Goal: Transaction & Acquisition: Purchase product/service

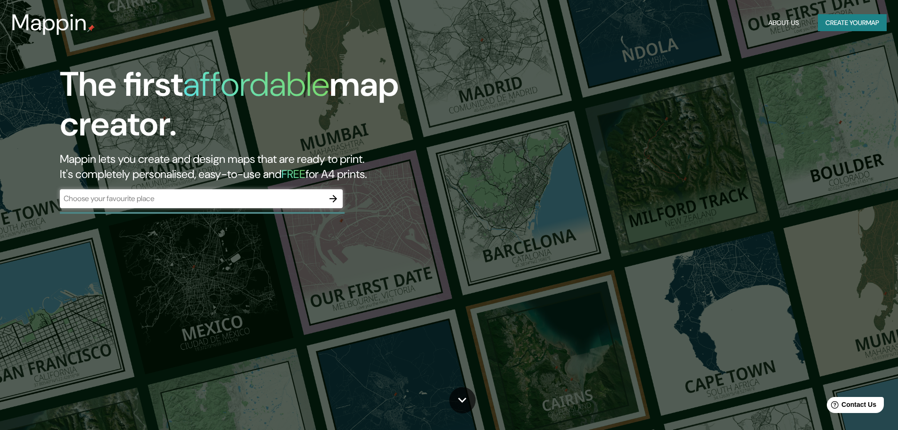
click at [226, 191] on div "​" at bounding box center [201, 198] width 283 height 19
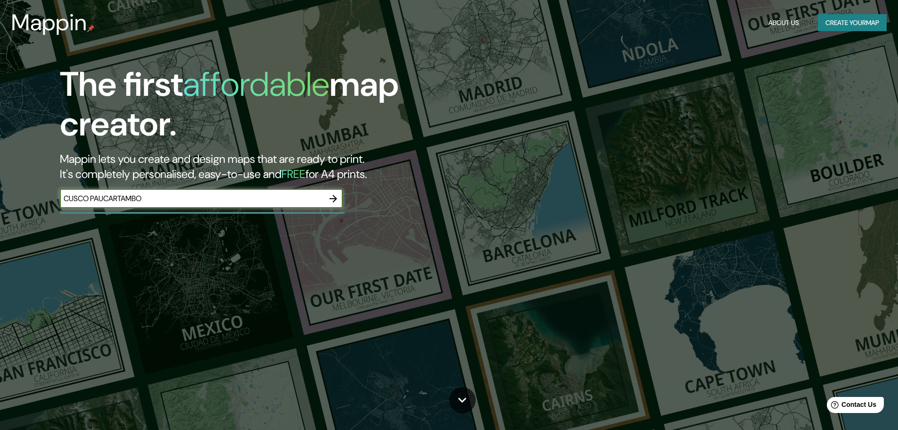
type input "CUSCO PAUCARTAMBO"
click at [333, 199] on icon "button" at bounding box center [333, 198] width 11 height 11
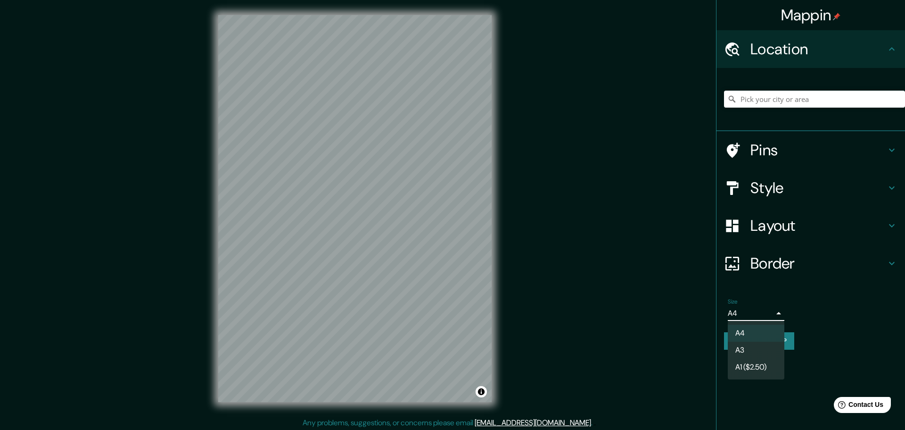
click at [769, 309] on body "Mappin Location Pins Style Layout Border Choose a border. Hint : you can make l…" at bounding box center [452, 215] width 905 height 430
click at [755, 351] on li "A3" at bounding box center [756, 349] width 57 height 17
type input "a4"
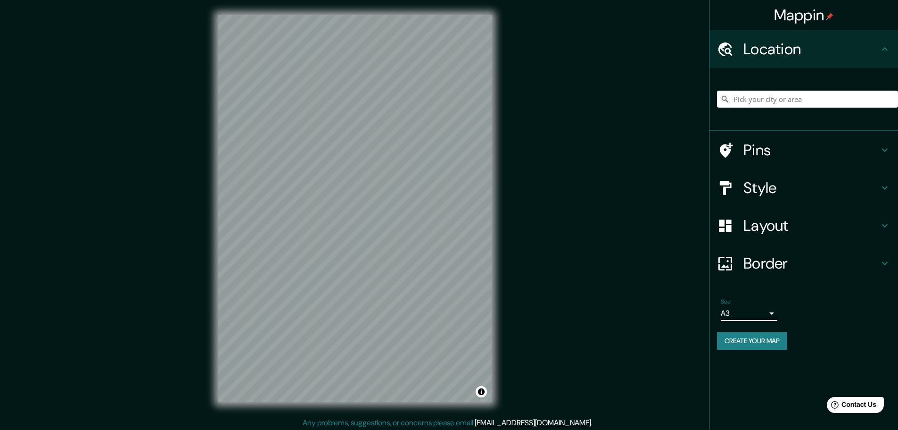
click at [787, 146] on h4 "Pins" at bounding box center [811, 149] width 136 height 19
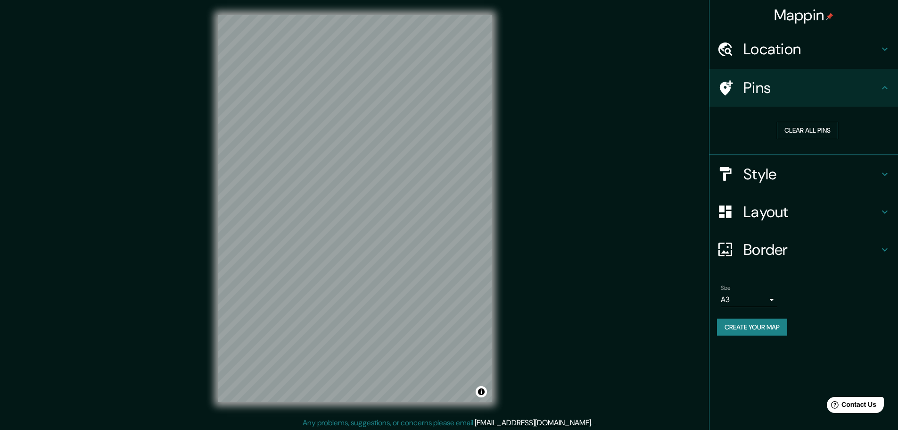
click at [794, 123] on button "Clear all pins" at bounding box center [807, 130] width 61 height 17
click at [190, 286] on div "Mappin Location Pins Clear all pins Style Layout Border Choose a border. Hint :…" at bounding box center [449, 216] width 898 height 432
click at [779, 49] on h4 "Location" at bounding box center [811, 49] width 136 height 19
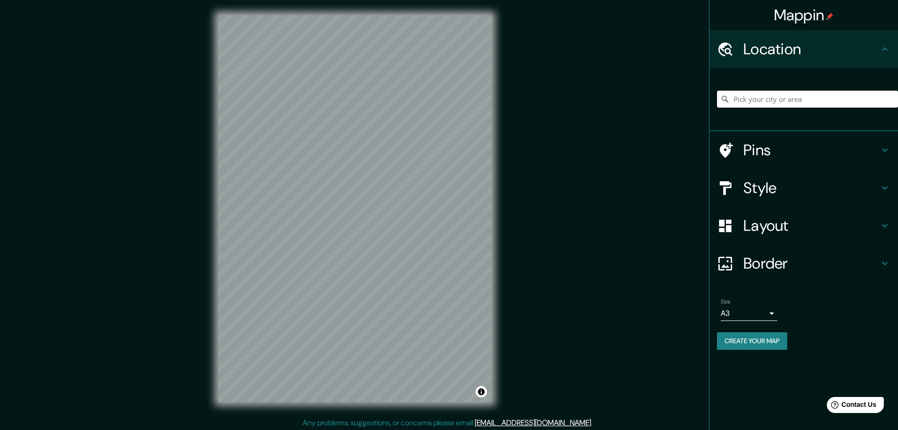
click at [775, 98] on input "Pick your city or area" at bounding box center [807, 99] width 181 height 17
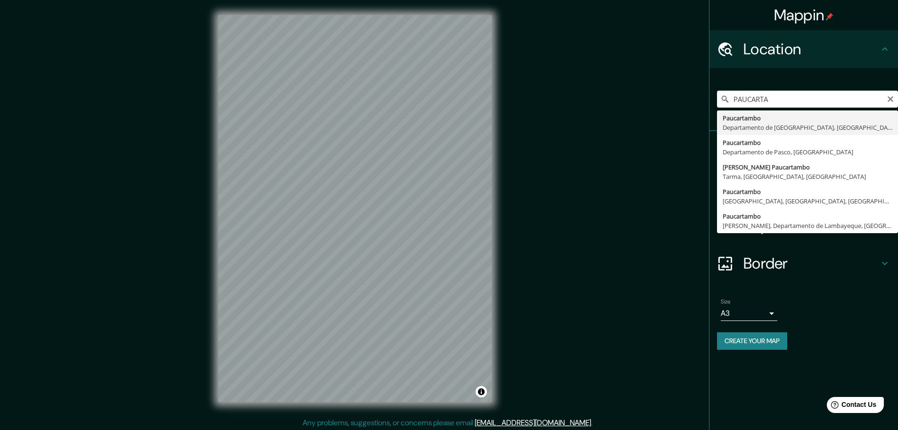
type input "Paucartambo, [GEOGRAPHIC_DATA], [GEOGRAPHIC_DATA]"
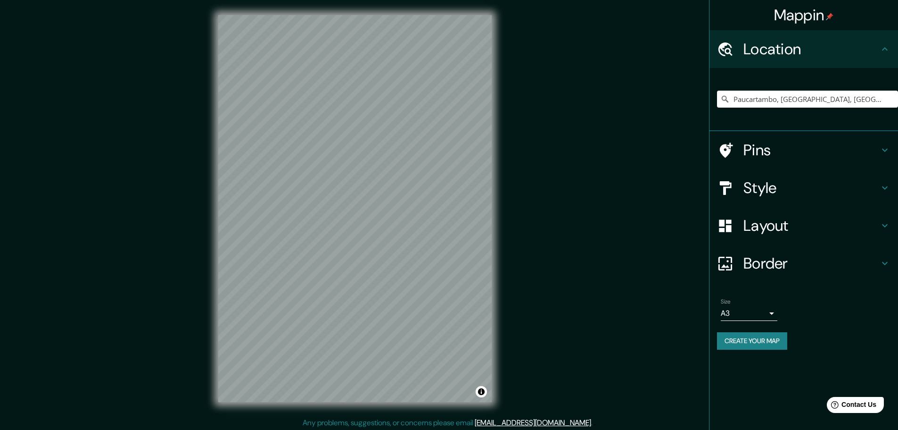
click at [760, 185] on h4 "Style" at bounding box center [811, 187] width 136 height 19
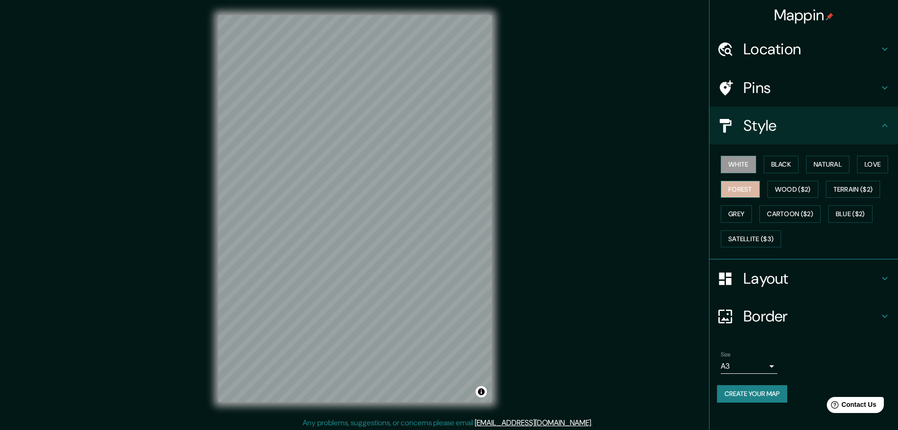
click at [748, 195] on button "Forest" at bounding box center [740, 189] width 39 height 17
click at [777, 189] on button "Wood ($2)" at bounding box center [793, 189] width 51 height 17
click at [792, 165] on button "Black" at bounding box center [781, 164] width 35 height 17
click at [745, 161] on button "White" at bounding box center [738, 164] width 35 height 17
click at [738, 187] on button "Forest" at bounding box center [740, 189] width 39 height 17
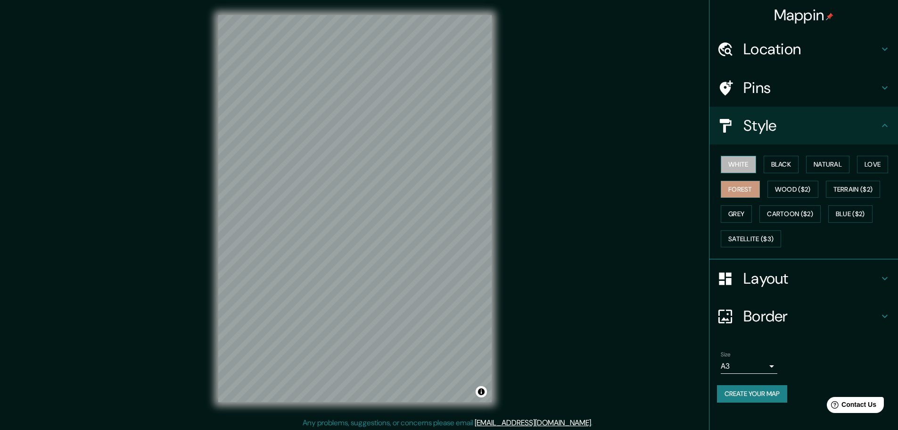
click at [745, 172] on button "White" at bounding box center [738, 164] width 35 height 17
click at [873, 158] on button "Love" at bounding box center [872, 164] width 31 height 17
click at [729, 166] on button "White" at bounding box center [738, 164] width 35 height 17
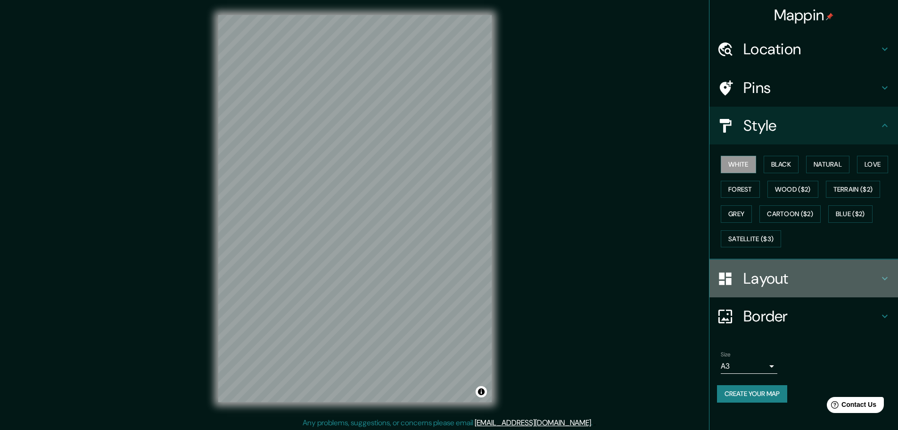
click at [777, 285] on h4 "Layout" at bounding box center [811, 278] width 136 height 19
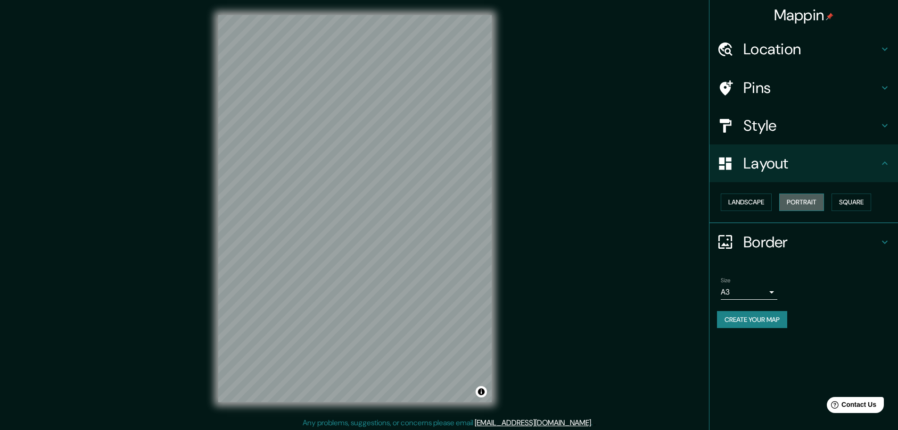
click at [797, 200] on button "Portrait" at bounding box center [801, 201] width 45 height 17
click at [758, 200] on button "Landscape" at bounding box center [746, 201] width 51 height 17
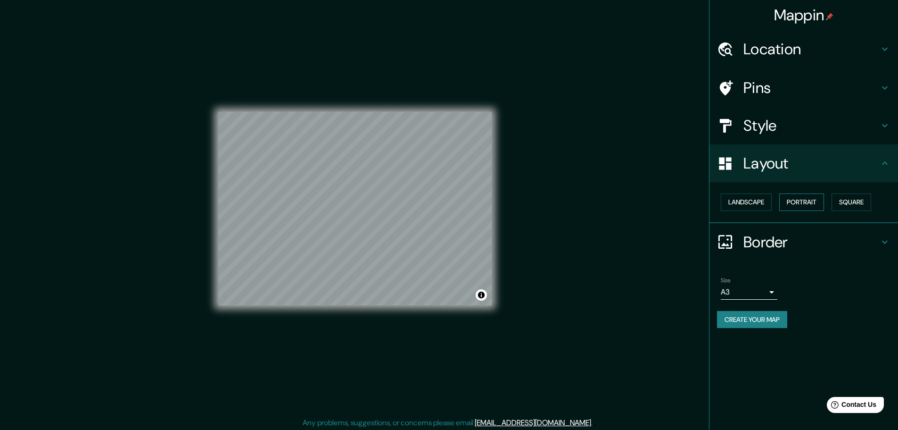
click at [802, 203] on button "Portrait" at bounding box center [801, 201] width 45 height 17
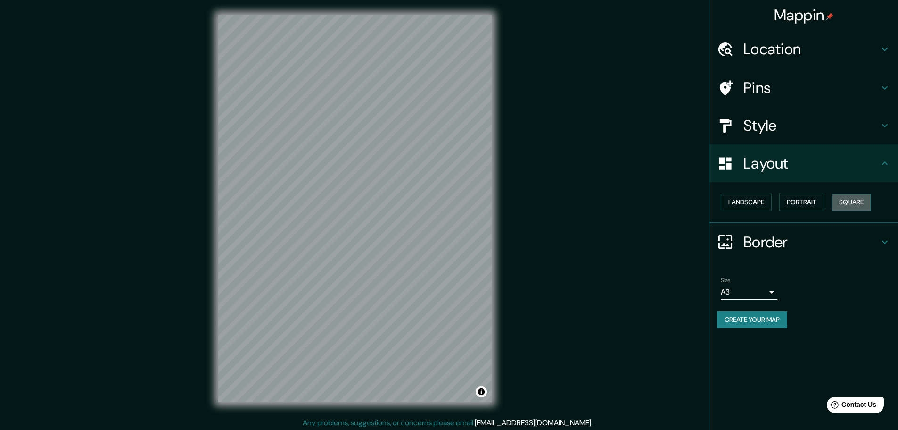
click at [851, 199] on button "Square" at bounding box center [852, 201] width 40 height 17
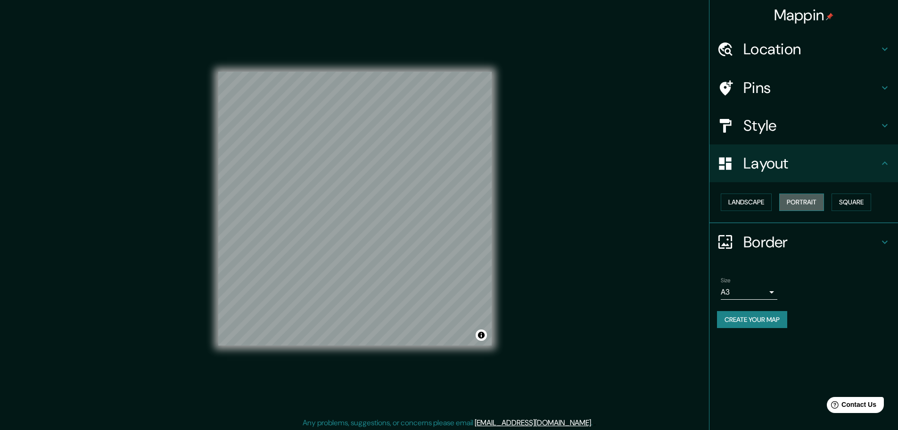
click at [810, 206] on button "Portrait" at bounding box center [801, 201] width 45 height 17
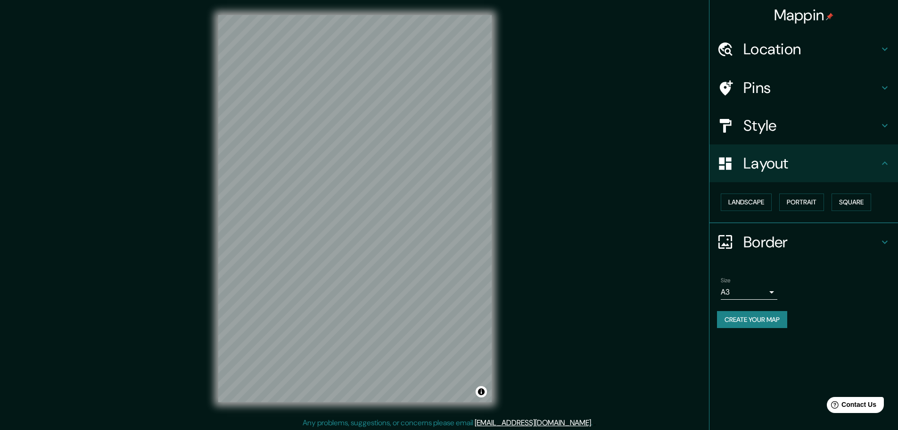
click at [798, 241] on h4 "Border" at bounding box center [811, 241] width 136 height 19
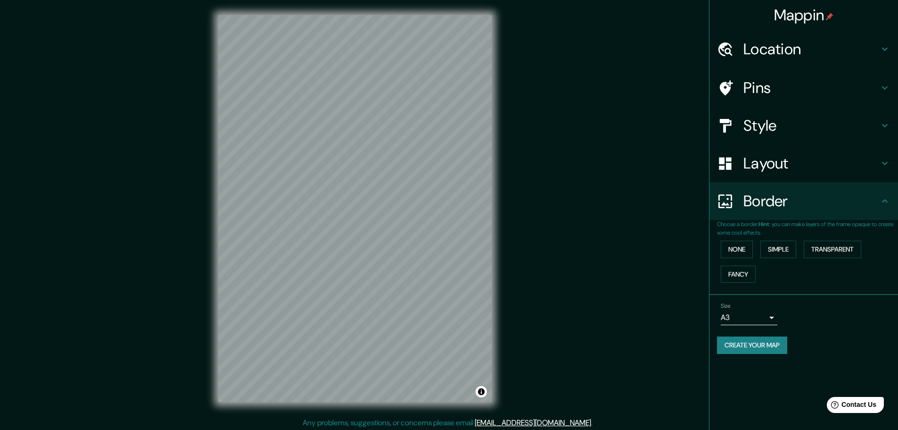
click at [783, 87] on h4 "Pins" at bounding box center [811, 87] width 136 height 19
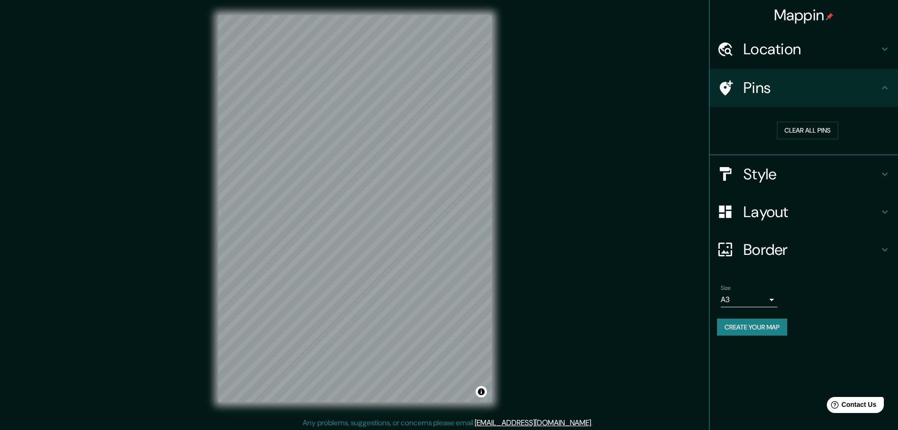
click at [754, 165] on h4 "Style" at bounding box center [811, 174] width 136 height 19
